Goal: Task Accomplishment & Management: Use online tool/utility

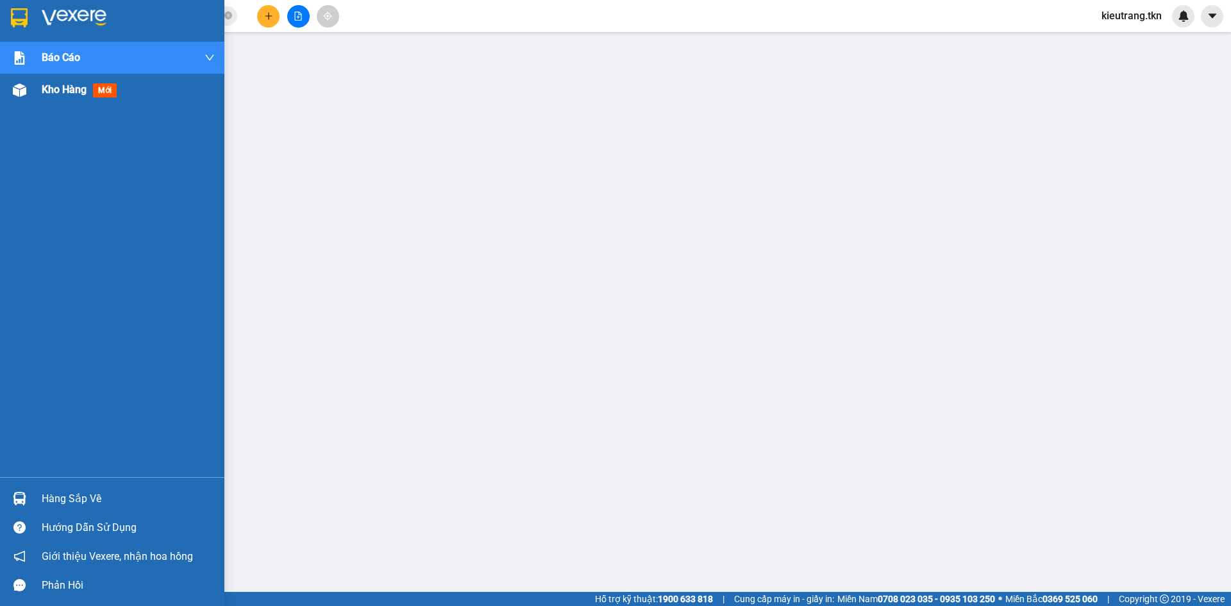
click at [63, 92] on span "Kho hàng" at bounding box center [64, 89] width 45 height 12
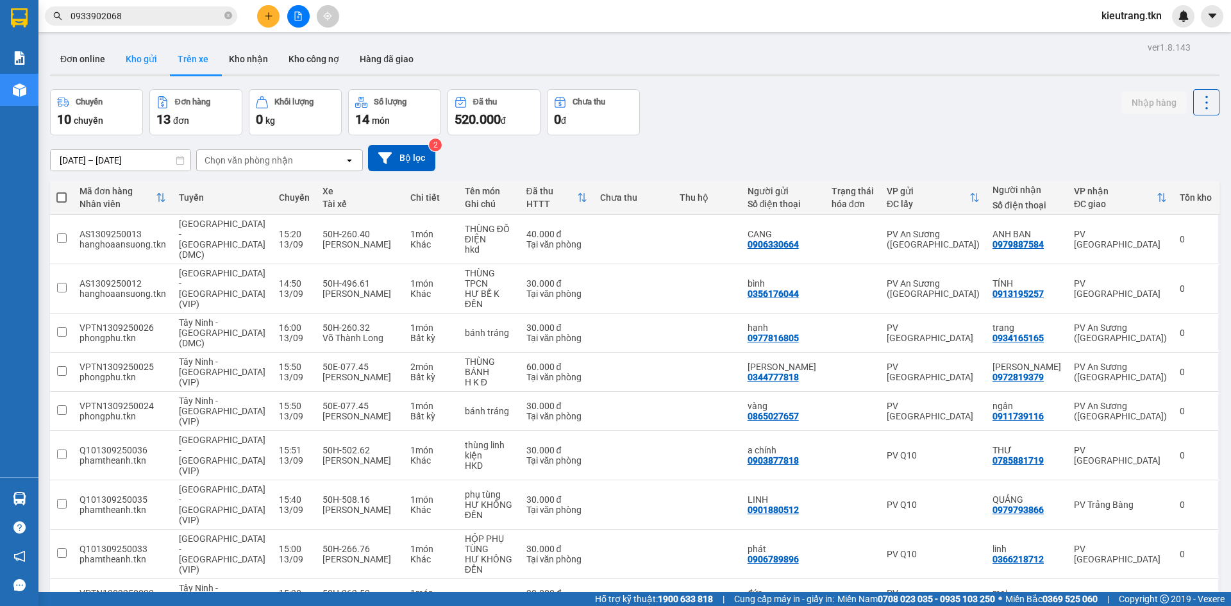
click at [140, 54] on button "Kho gửi" at bounding box center [141, 59] width 52 height 31
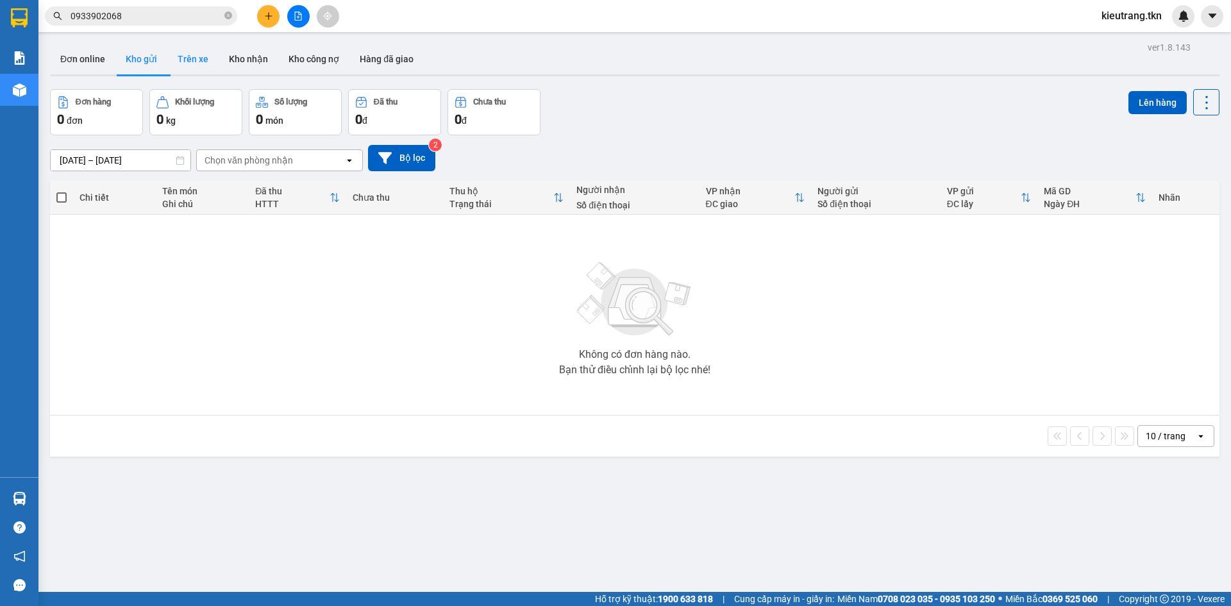
click at [194, 56] on button "Trên xe" at bounding box center [192, 59] width 51 height 31
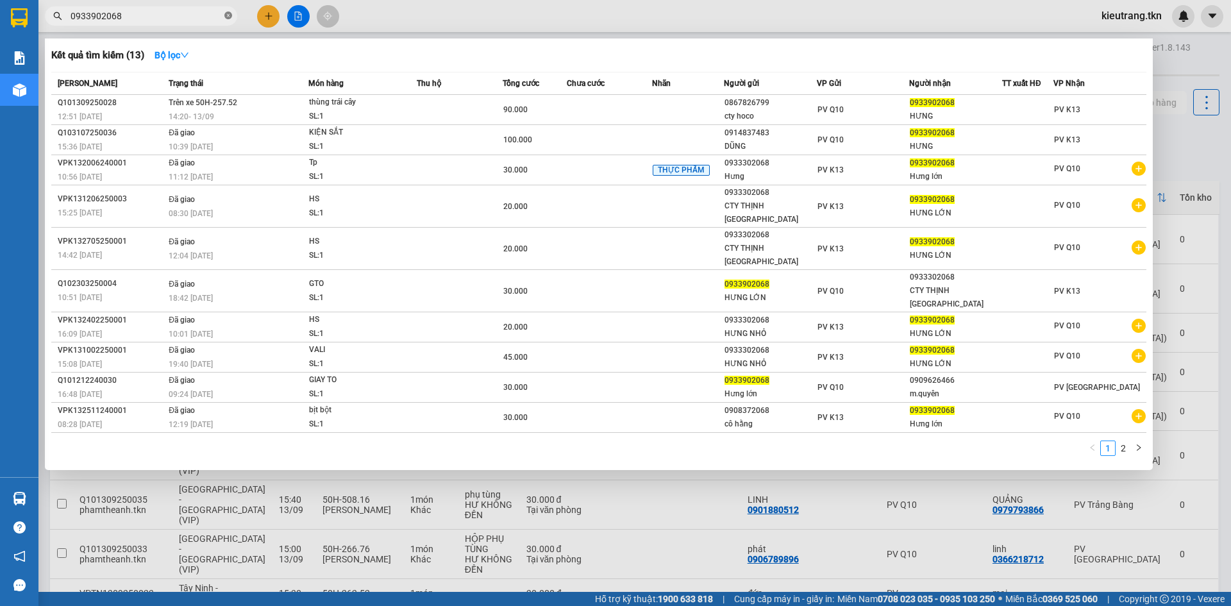
click at [227, 13] on icon "close-circle" at bounding box center [228, 16] width 8 height 8
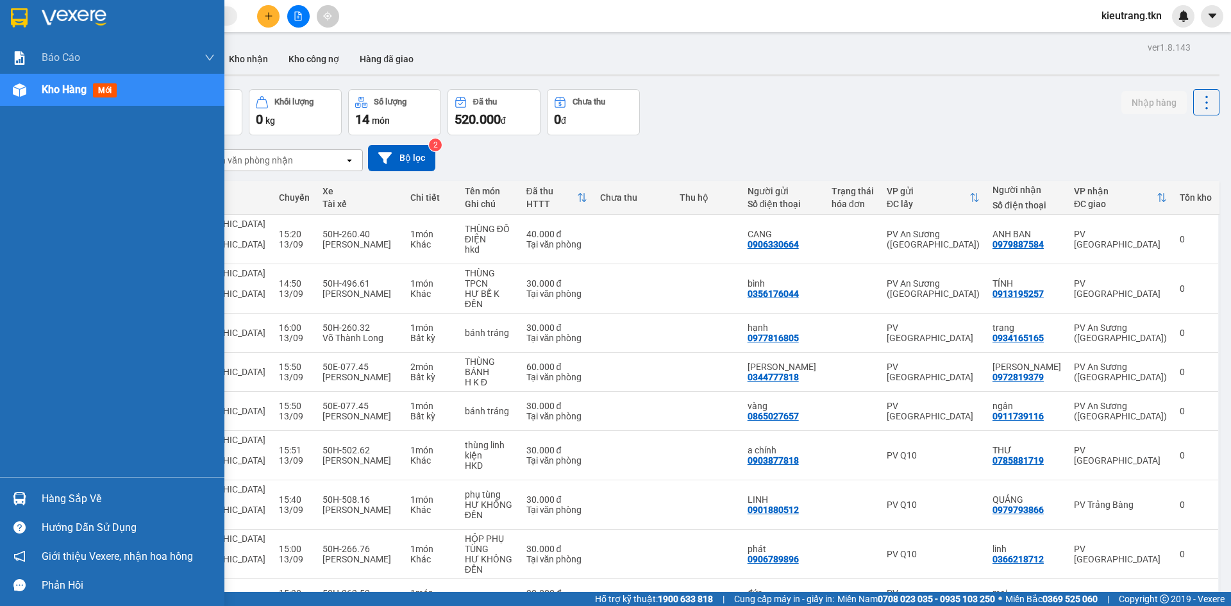
click at [56, 500] on div "Hàng sắp về" at bounding box center [128, 498] width 173 height 19
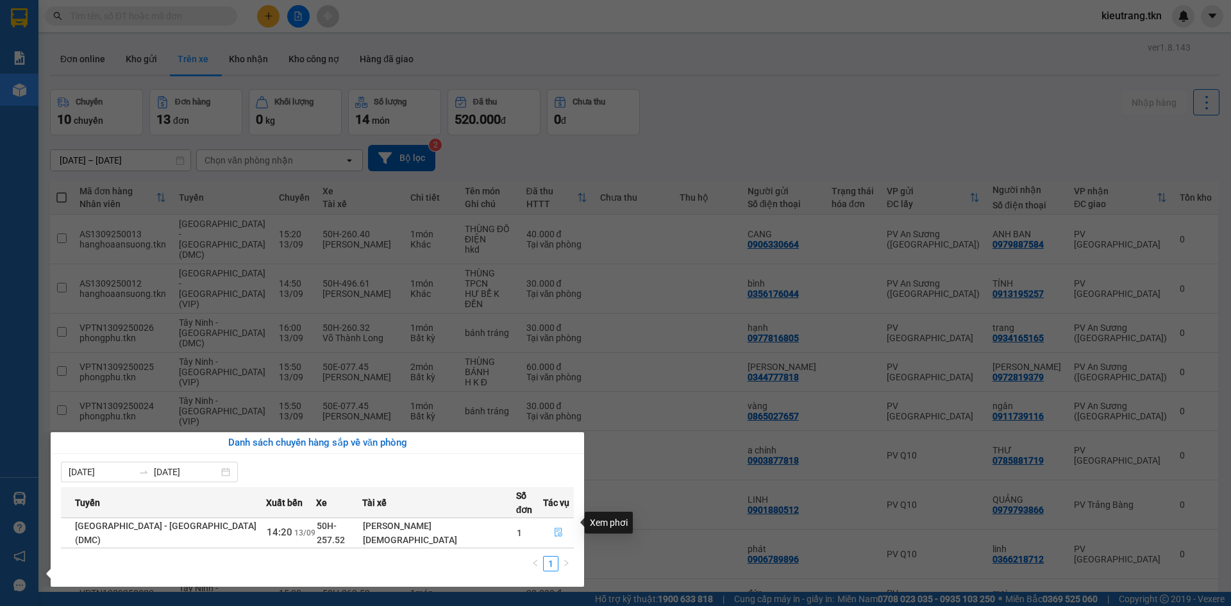
click at [554, 528] on icon "file-done" at bounding box center [558, 532] width 9 height 9
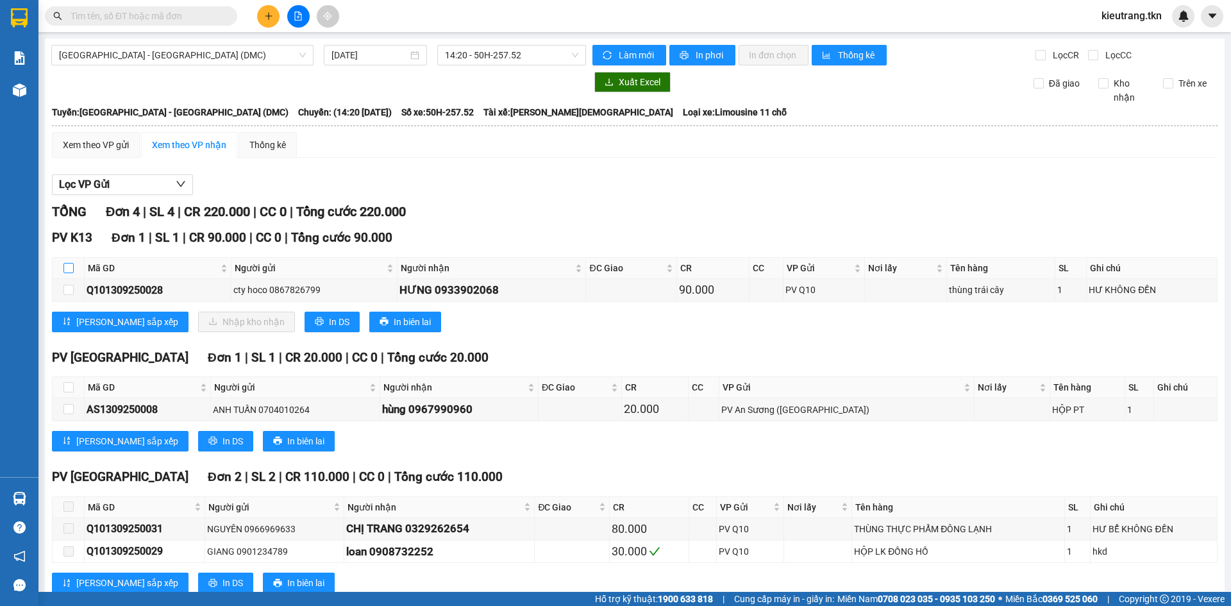
click at [69, 269] on input "checkbox" at bounding box center [68, 268] width 10 height 10
checkbox input "true"
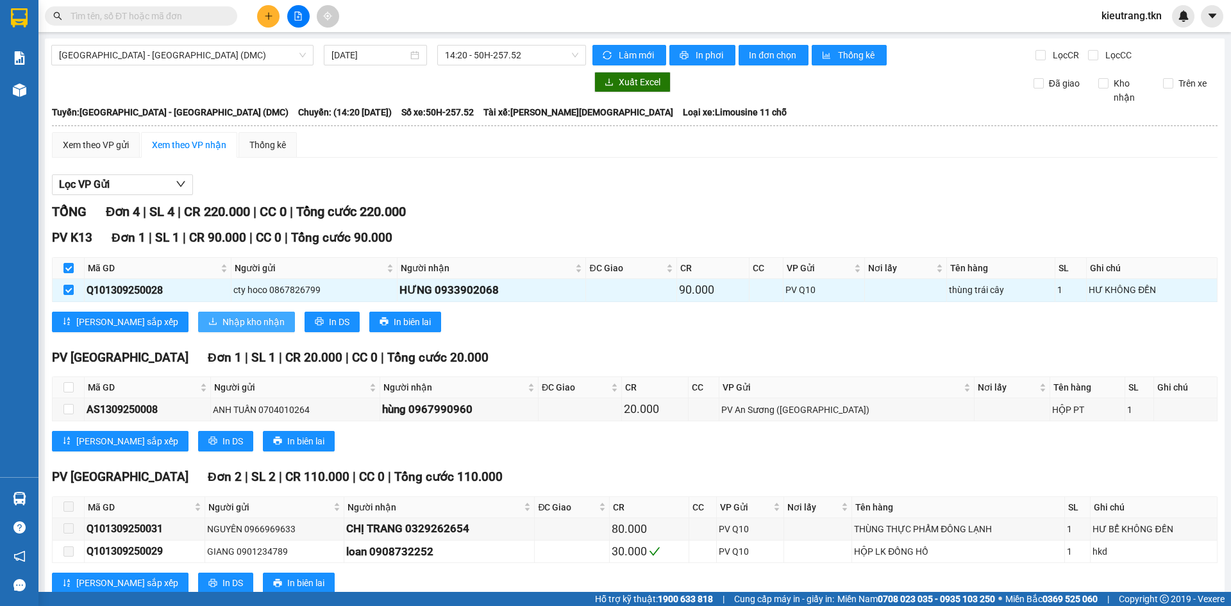
click at [222, 320] on span "Nhập kho nhận" at bounding box center [253, 322] width 62 height 14
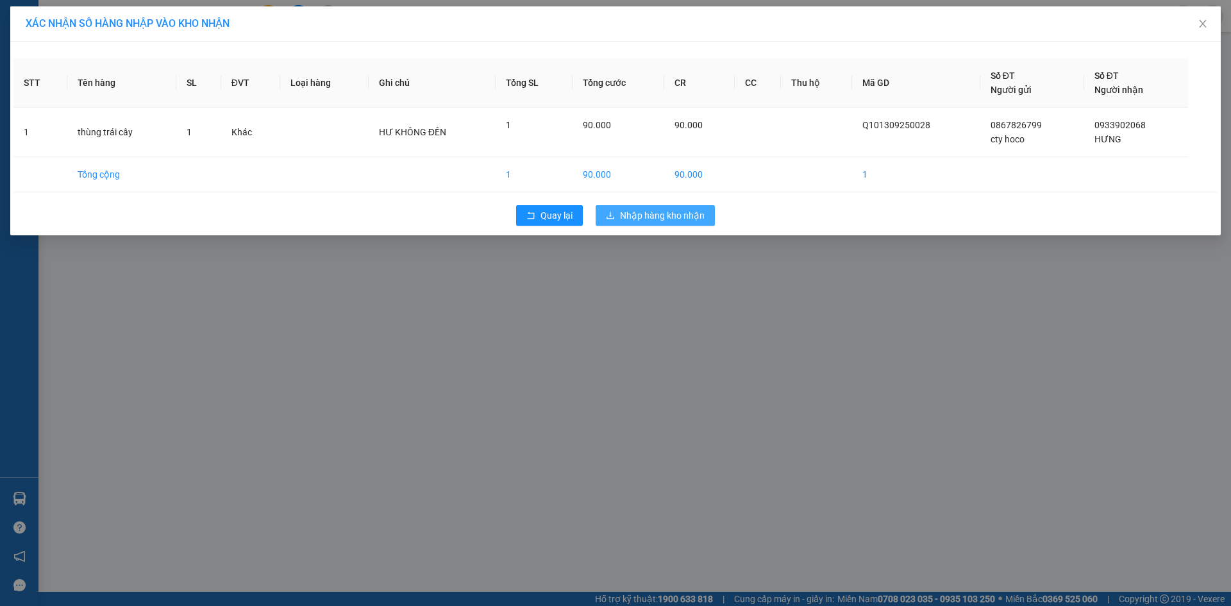
click at [646, 219] on span "Nhập hàng kho nhận" at bounding box center [662, 215] width 85 height 14
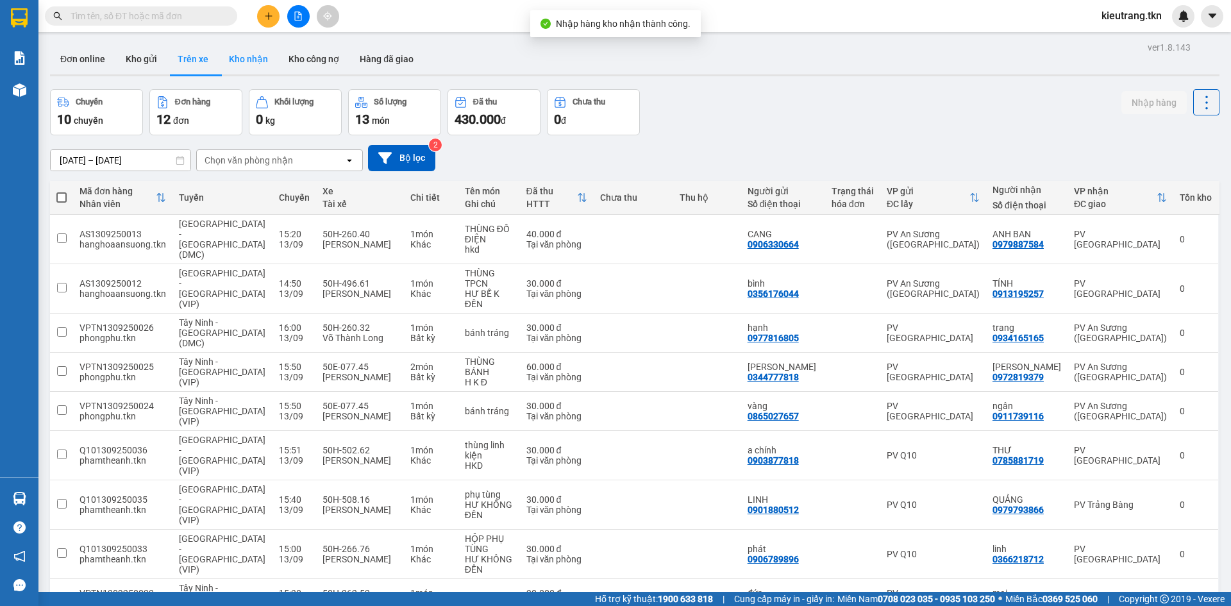
click at [256, 62] on button "Kho nhận" at bounding box center [249, 59] width 60 height 31
type input "[DATE] – [DATE]"
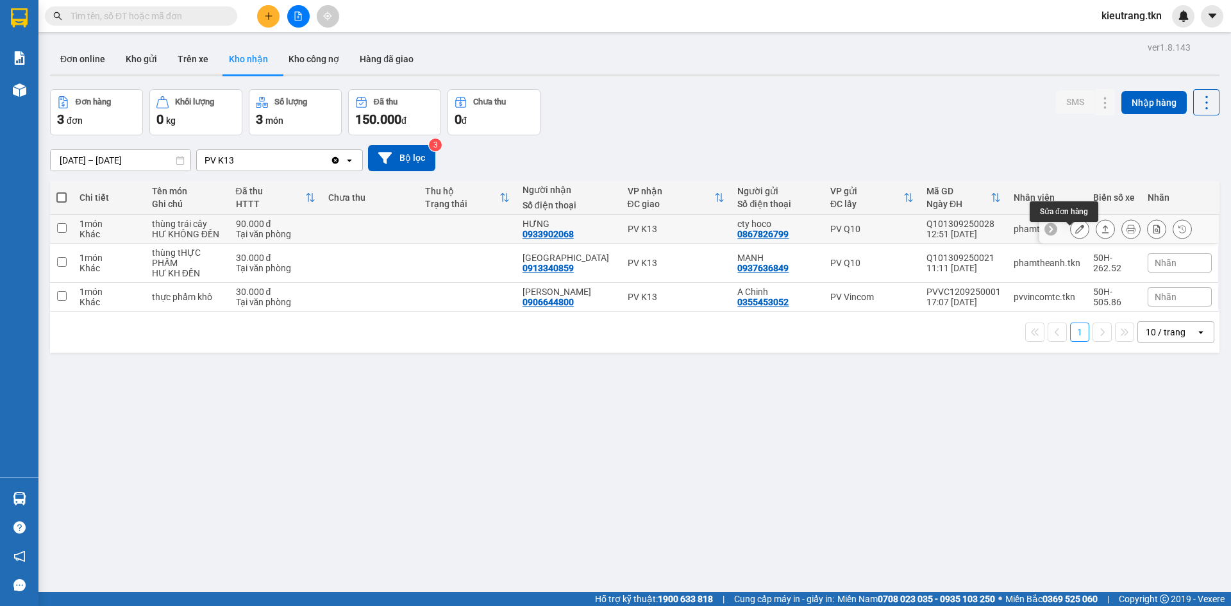
click at [1075, 233] on icon at bounding box center [1079, 228] width 9 height 9
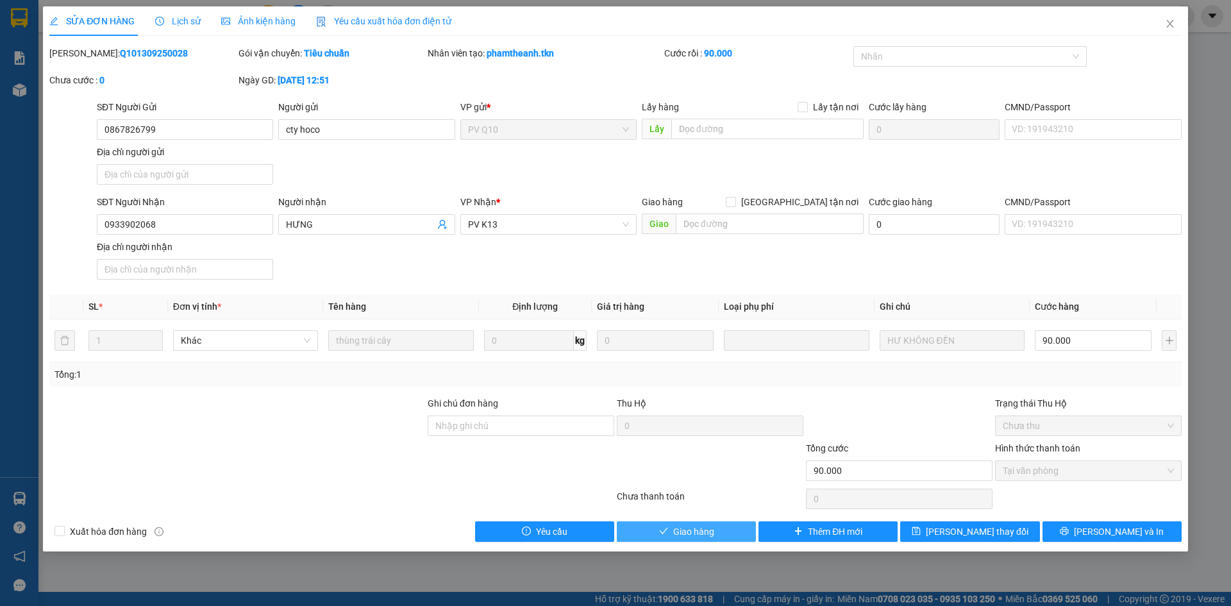
click at [692, 538] on span "Giao hàng" at bounding box center [693, 531] width 41 height 14
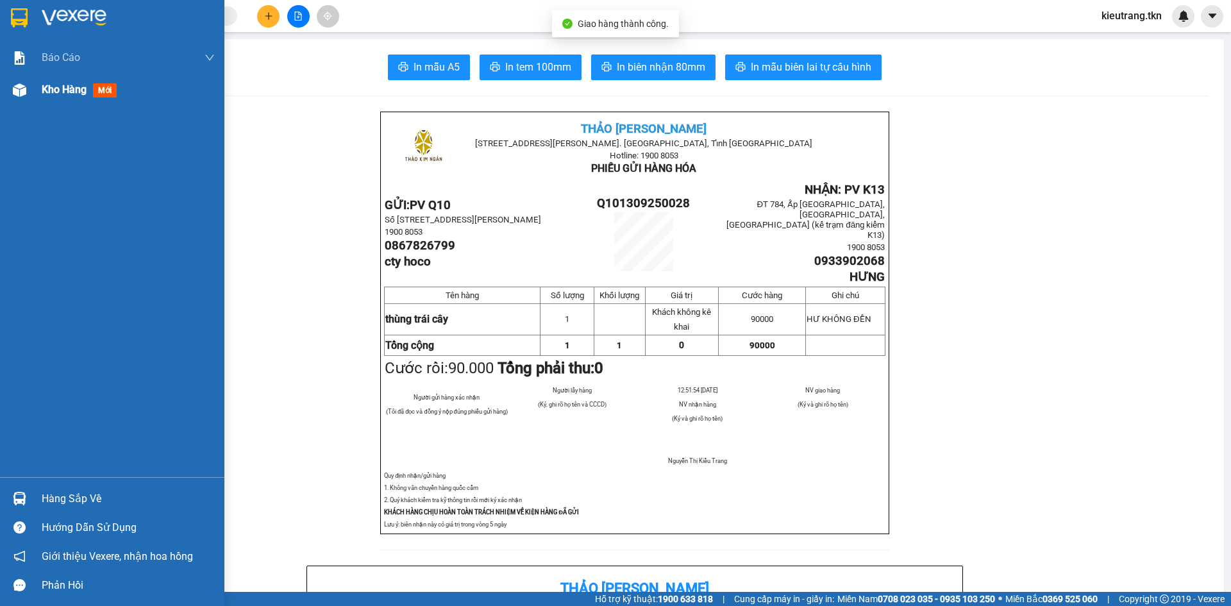
click at [55, 83] on span "Kho hàng" at bounding box center [64, 89] width 45 height 12
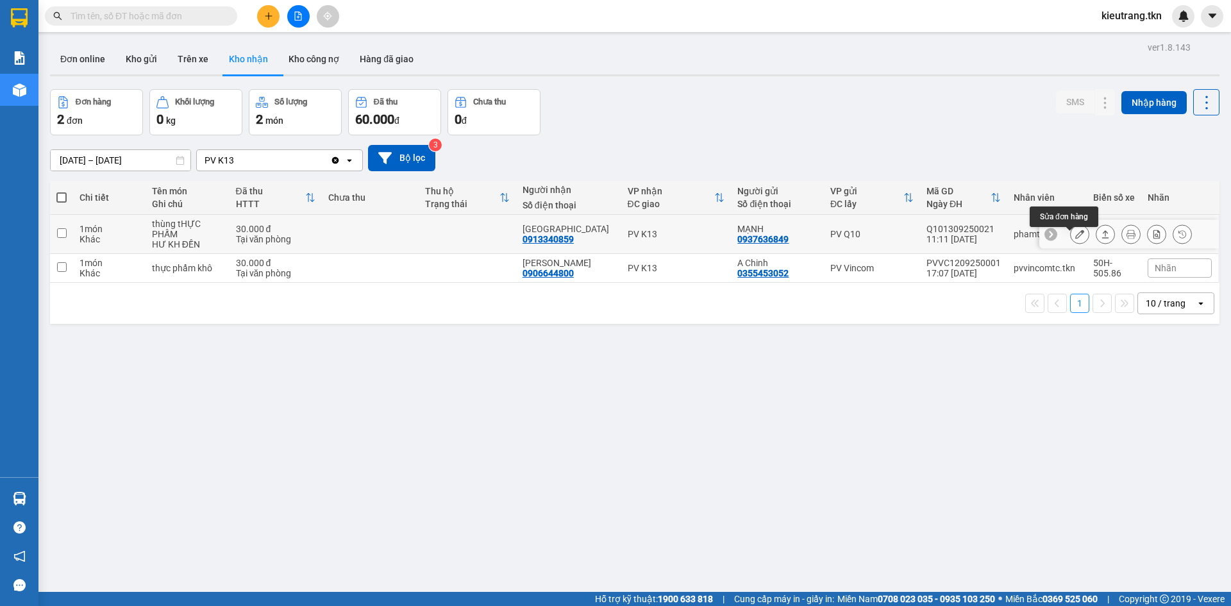
click at [1075, 237] on icon at bounding box center [1079, 233] width 9 height 9
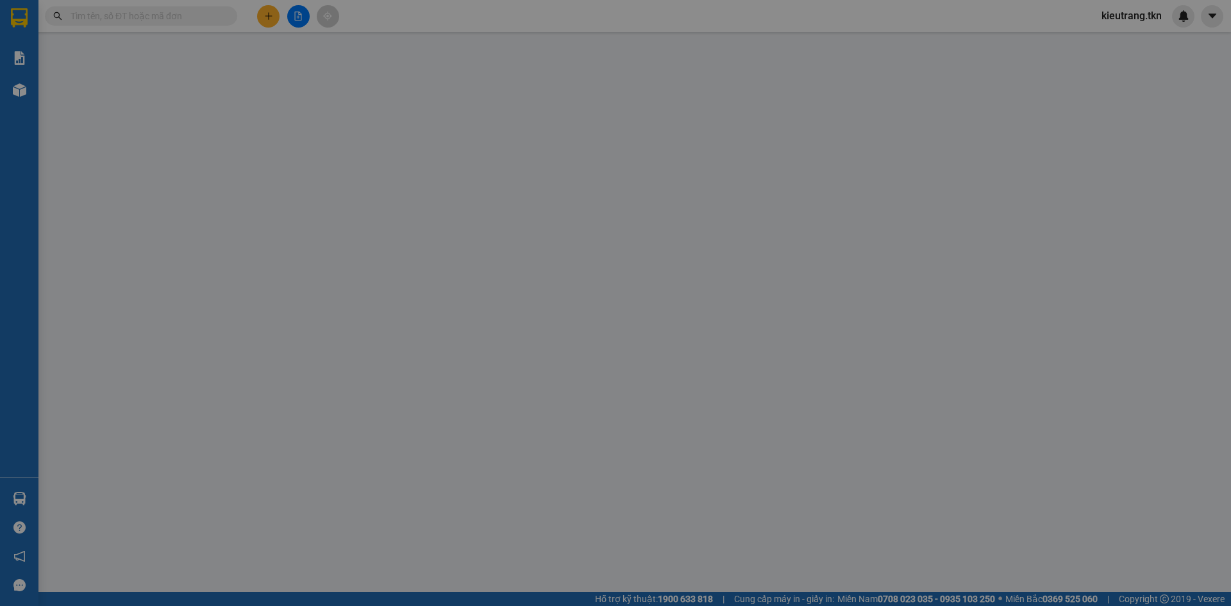
type input "0937636849"
type input "MẠNH"
type input "0913340859"
type input "[GEOGRAPHIC_DATA]"
type input "30.000"
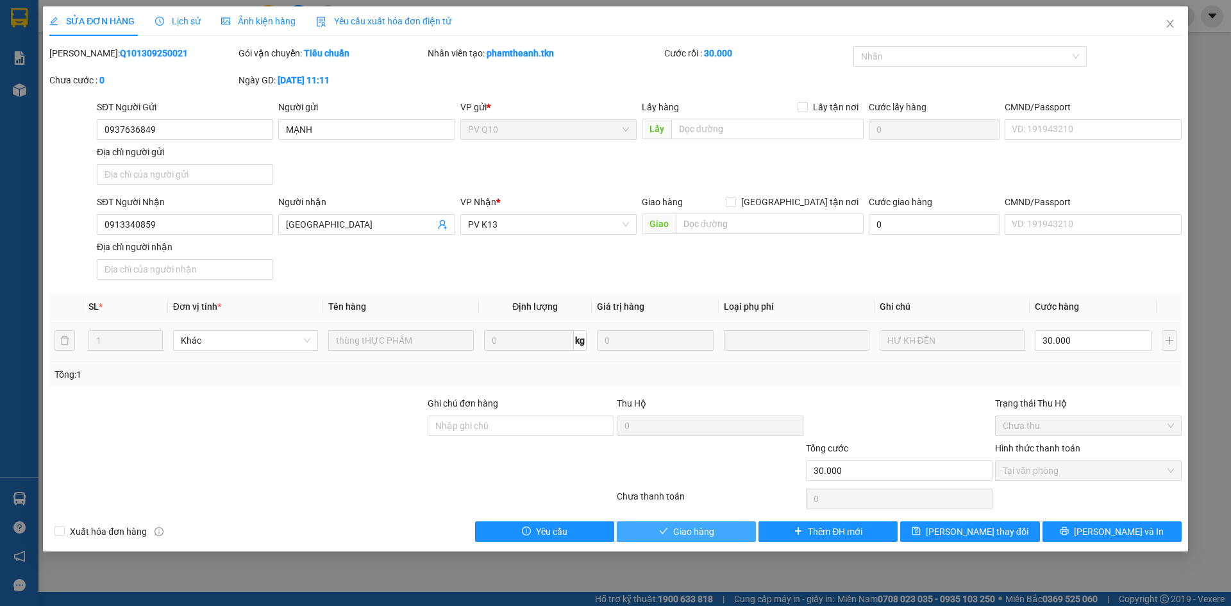
click at [670, 542] on button "Giao hàng" at bounding box center [686, 531] width 139 height 21
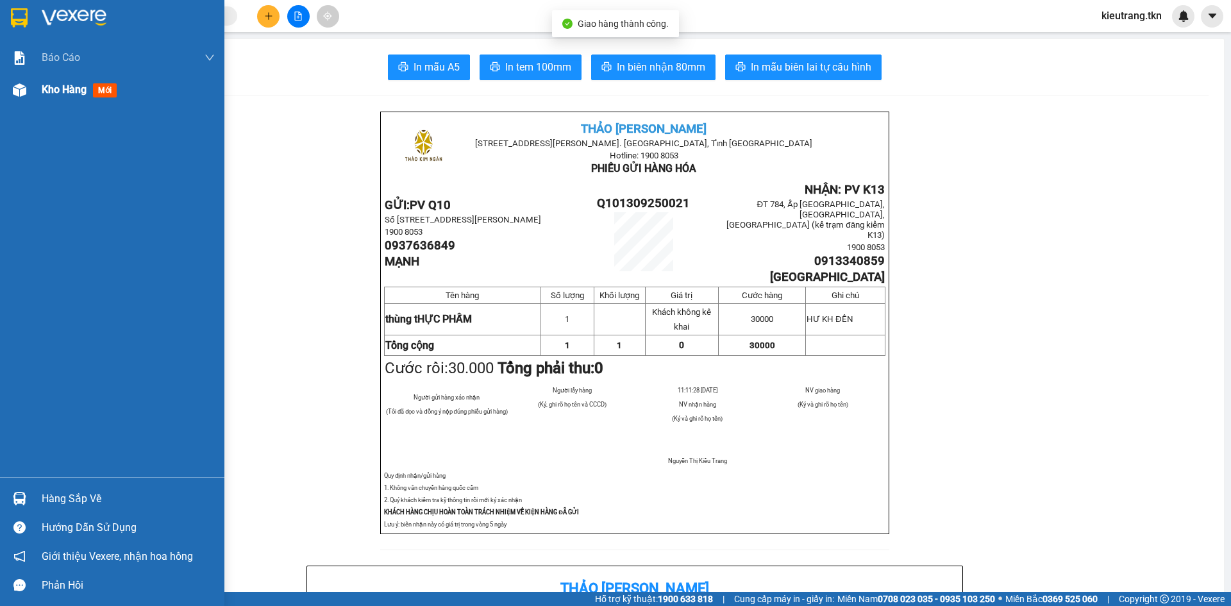
click at [46, 94] on span "Kho hàng" at bounding box center [64, 89] width 45 height 12
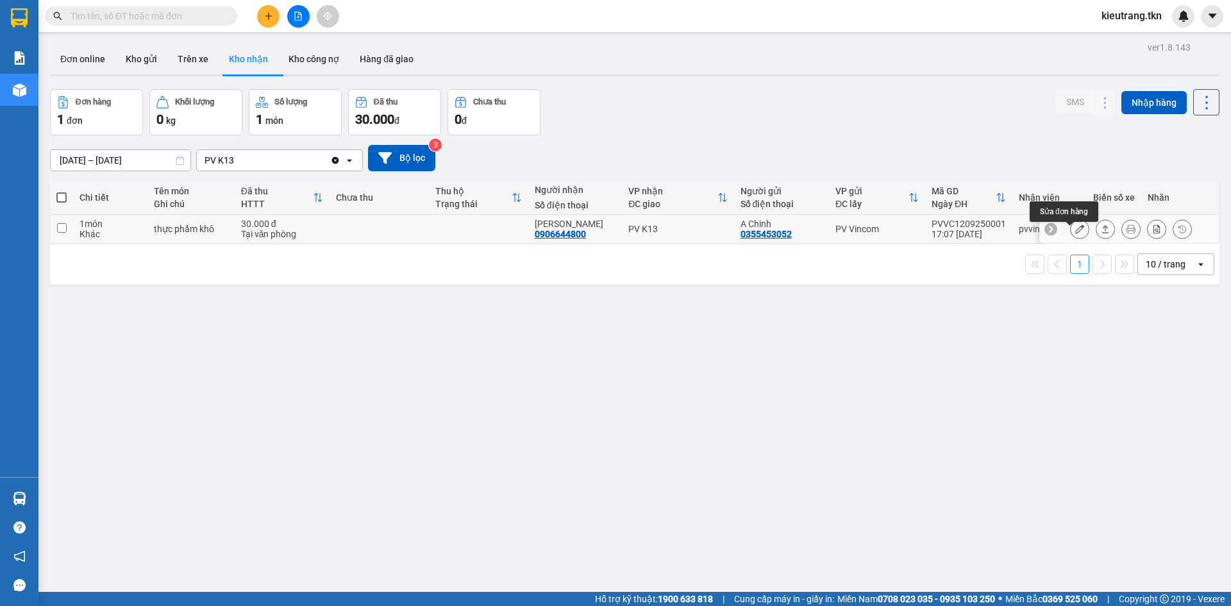
click at [1075, 233] on icon at bounding box center [1079, 228] width 9 height 9
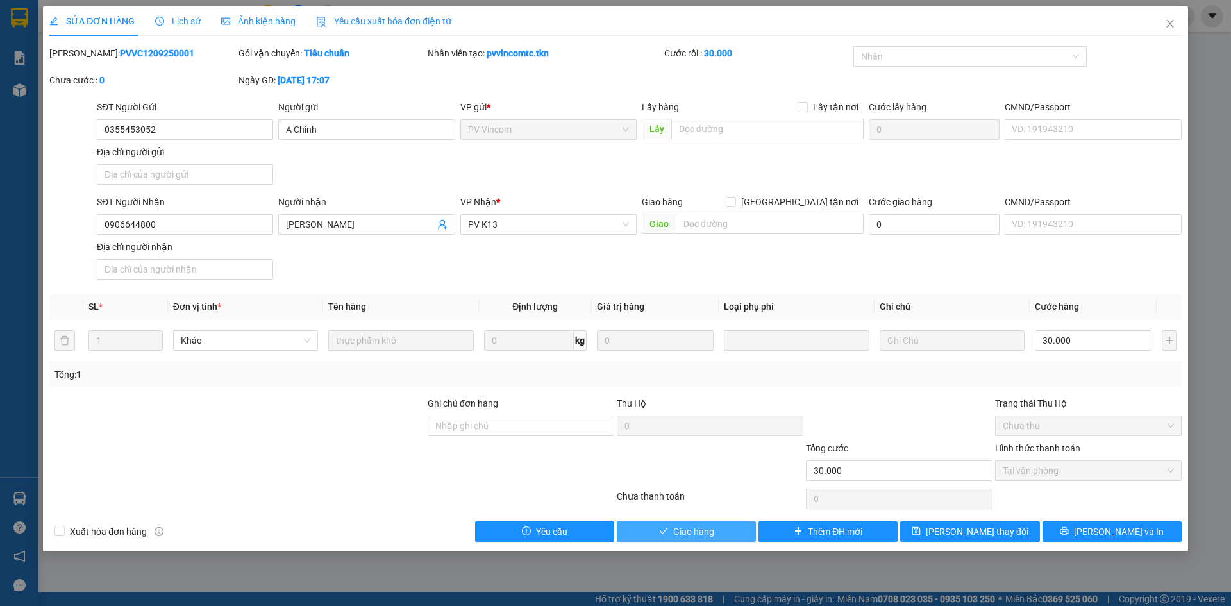
click at [663, 535] on icon "check" at bounding box center [663, 530] width 9 height 9
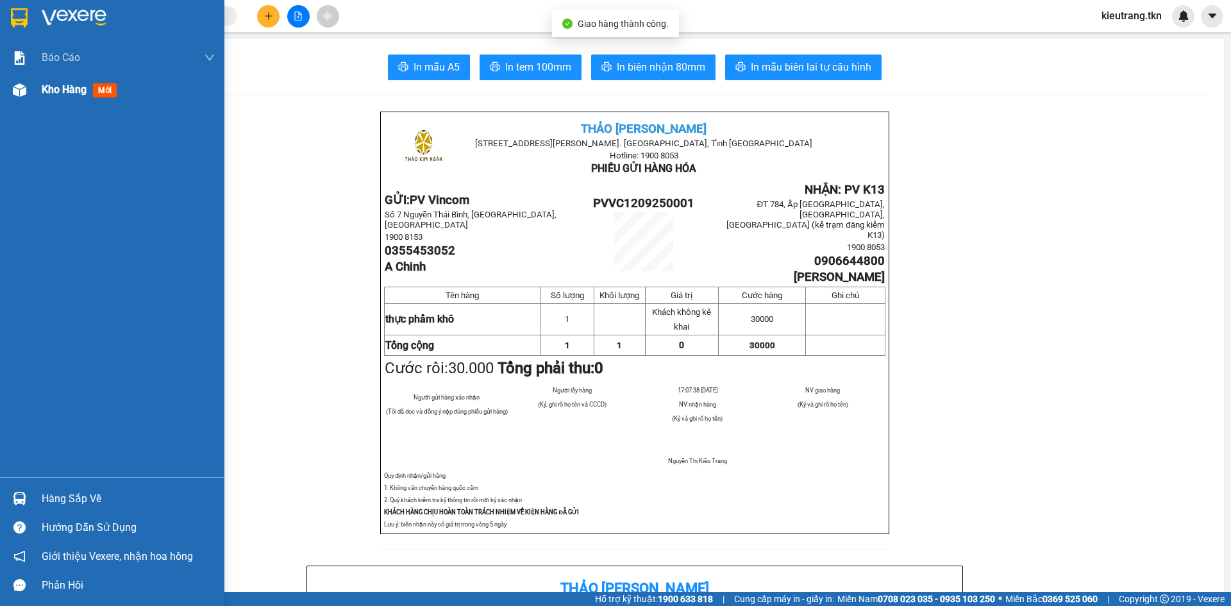
click at [69, 92] on span "Kho hàng" at bounding box center [64, 89] width 45 height 12
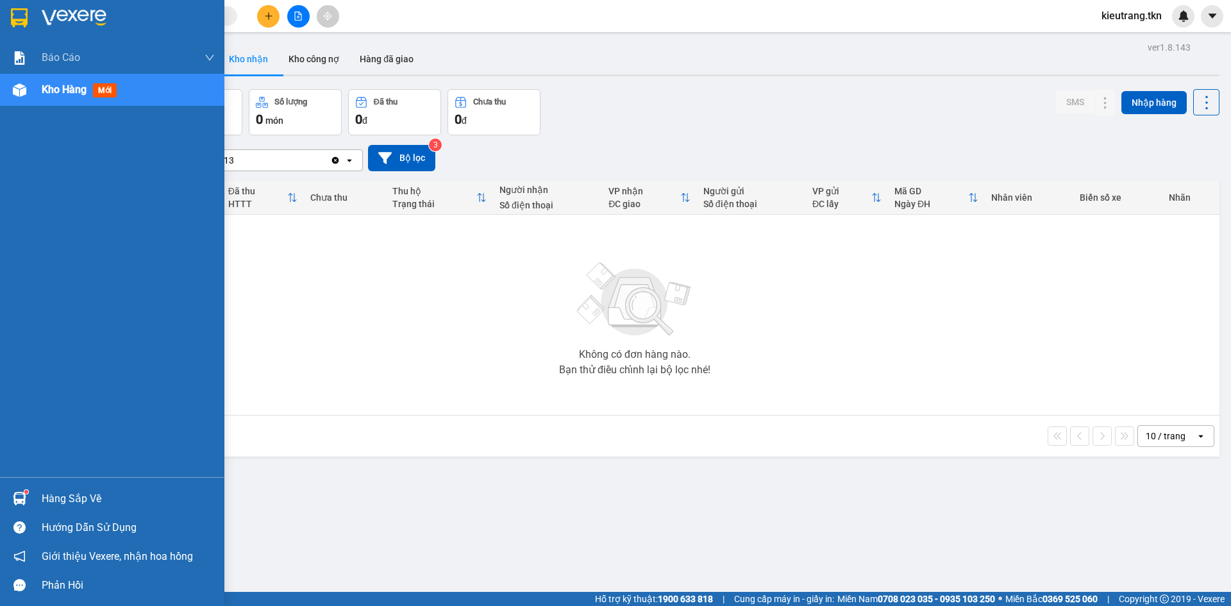
click at [73, 496] on div "Hàng sắp về" at bounding box center [128, 498] width 173 height 19
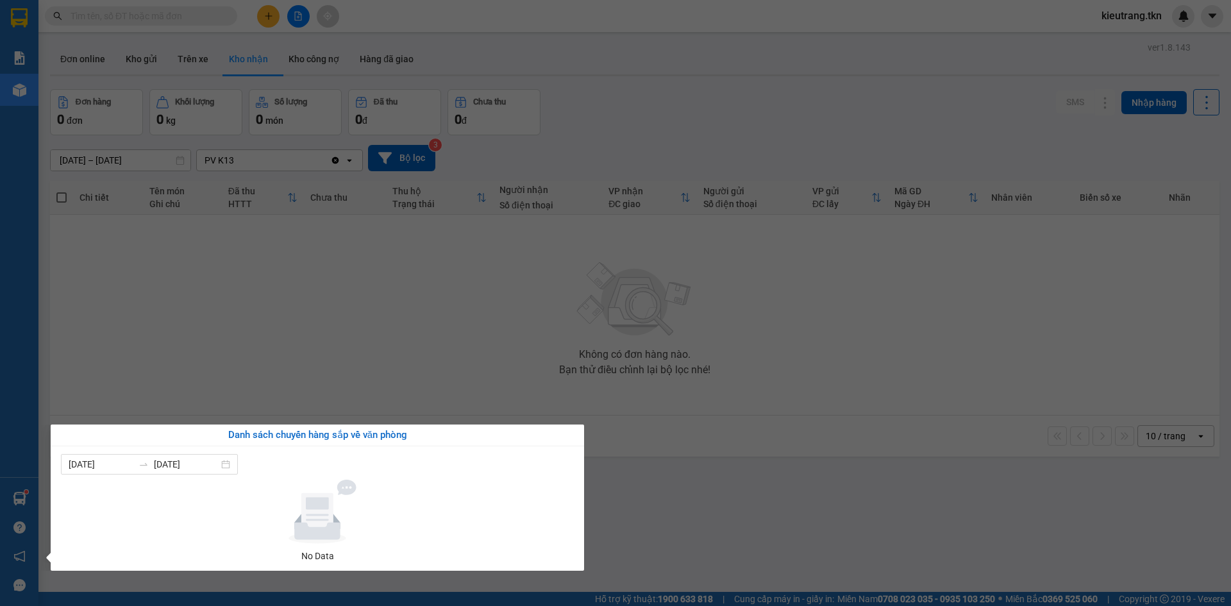
click at [409, 332] on section "Kết quả tìm kiếm ( 13 ) Bộ lọc Mã ĐH Trạng thái Món hàng Thu hộ Tổng cước Chưa …" at bounding box center [615, 303] width 1231 height 606
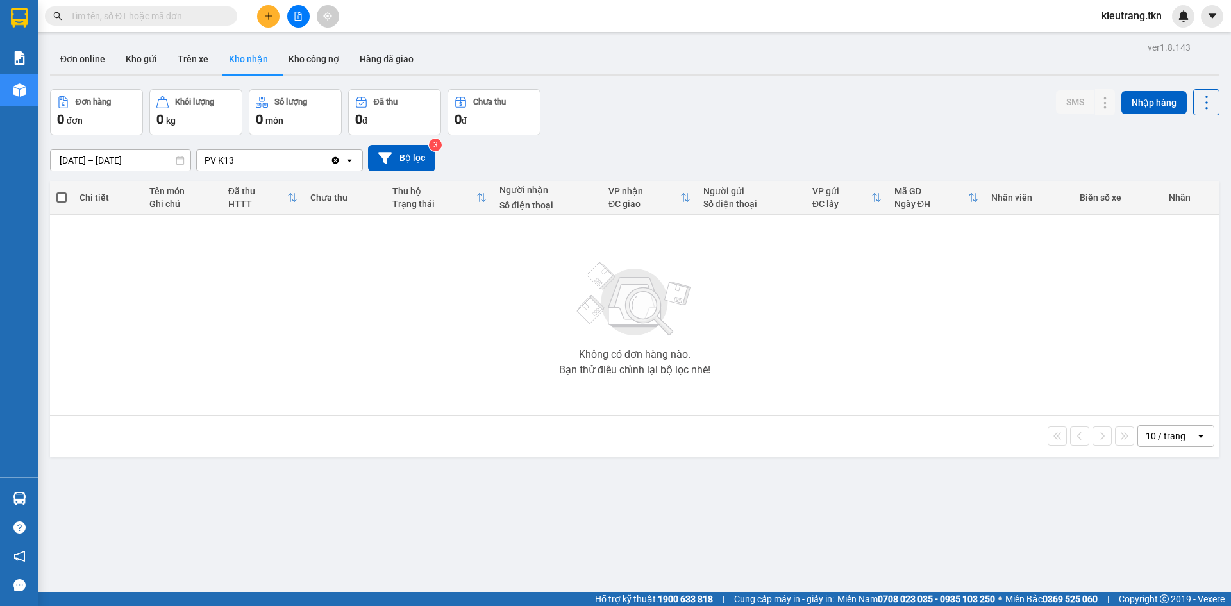
click at [1152, 18] on span "kieutrang.tkn" at bounding box center [1131, 16] width 81 height 16
click at [1131, 41] on span "Đăng xuất" at bounding box center [1137, 40] width 54 height 14
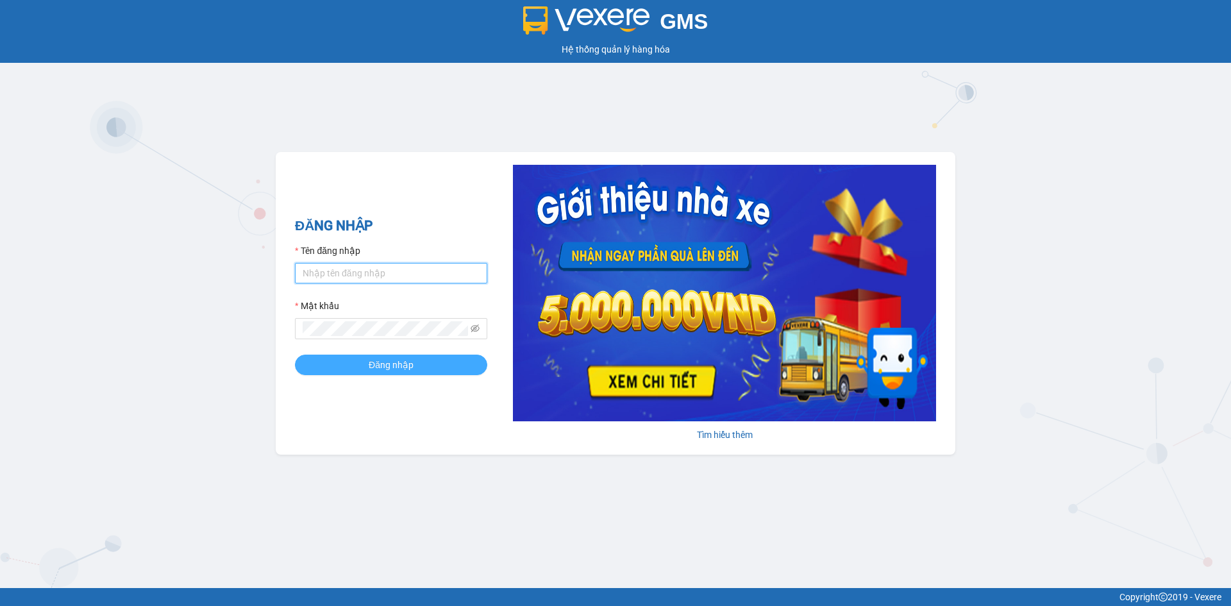
type input "kieutrang.tkn"
click at [380, 369] on span "Đăng nhập" at bounding box center [391, 365] width 45 height 14
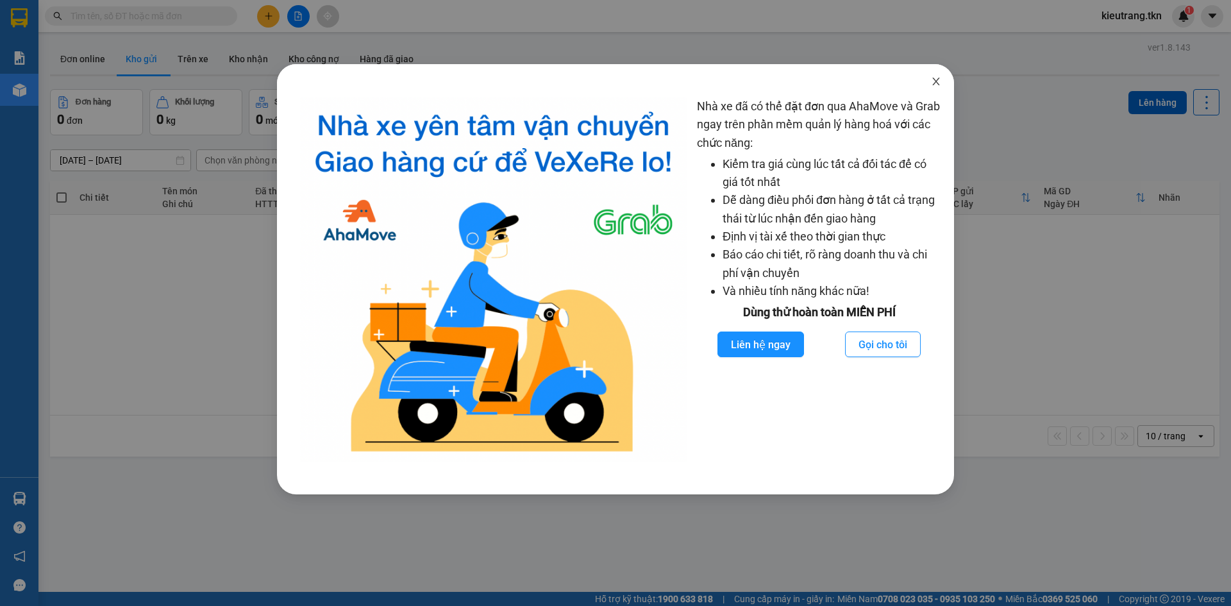
click at [944, 80] on span "Close" at bounding box center [936, 82] width 36 height 36
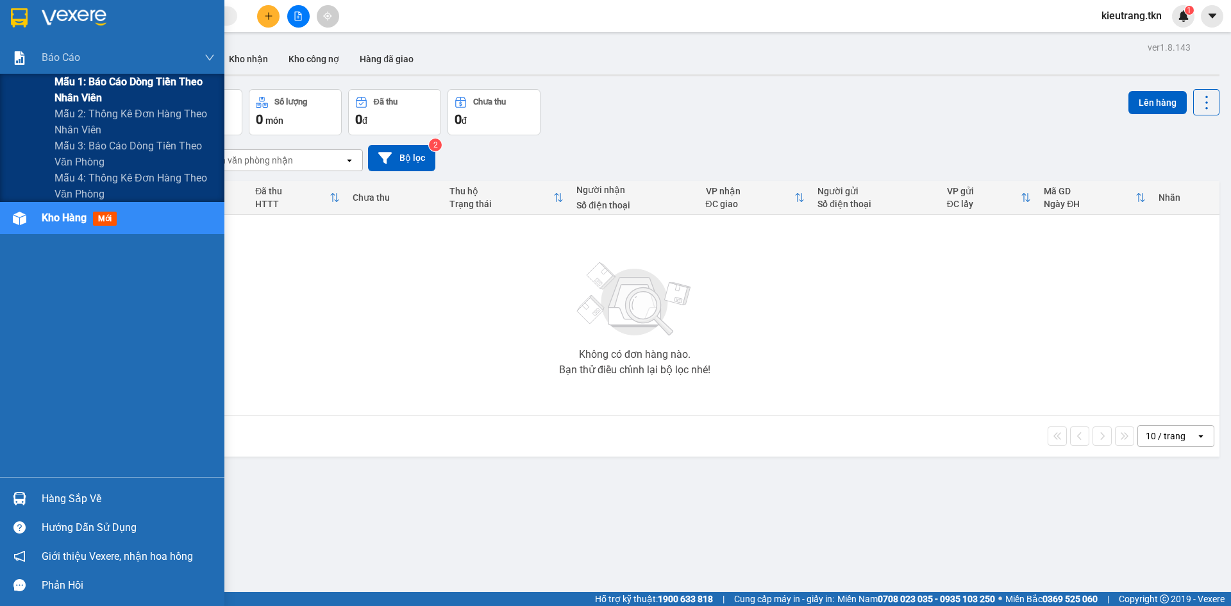
click at [69, 85] on span "Mẫu 1: Báo cáo dòng tiền theo nhân viên" at bounding box center [134, 90] width 160 height 32
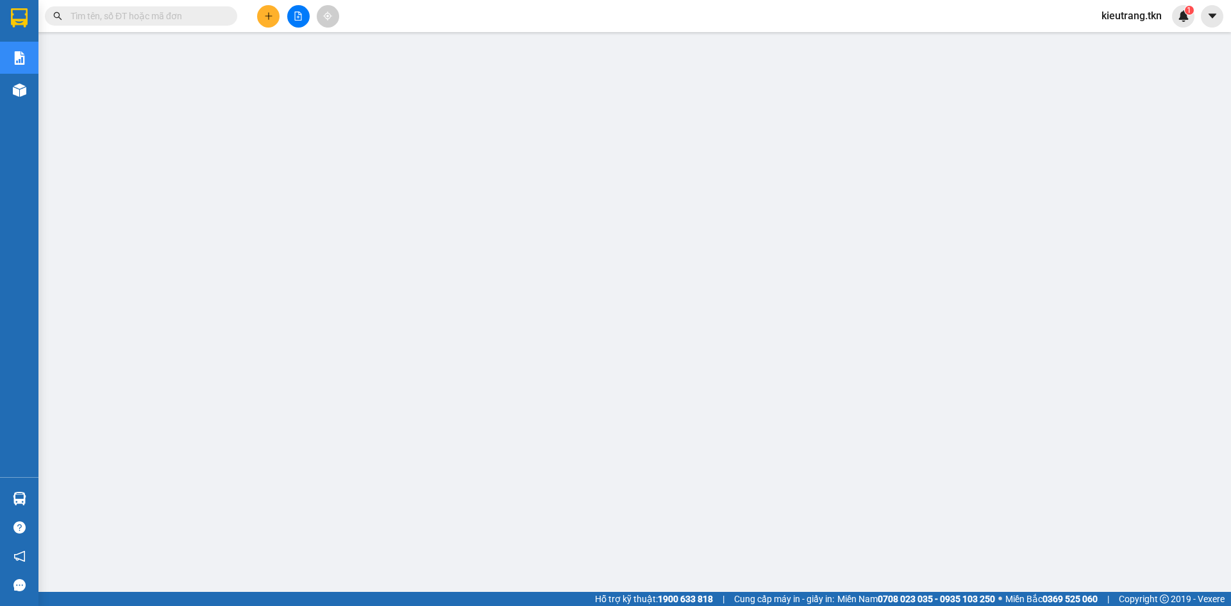
click at [1129, 12] on span "kieutrang.tkn" at bounding box center [1131, 16] width 81 height 16
click at [1114, 39] on span "Đăng xuất" at bounding box center [1137, 40] width 54 height 14
